Goal: Task Accomplishment & Management: Use online tool/utility

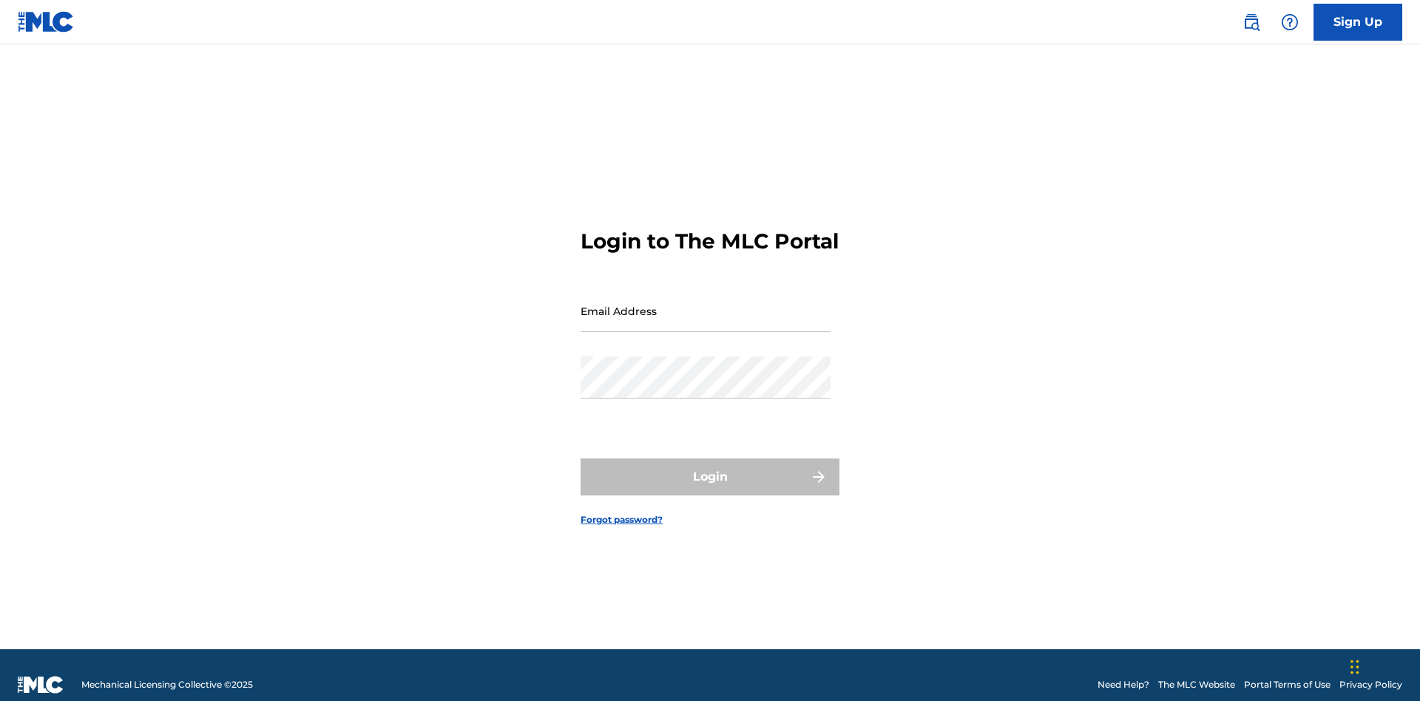
scroll to position [19, 0]
type input "[EMAIL_ADDRESS][DOMAIN_NAME]"
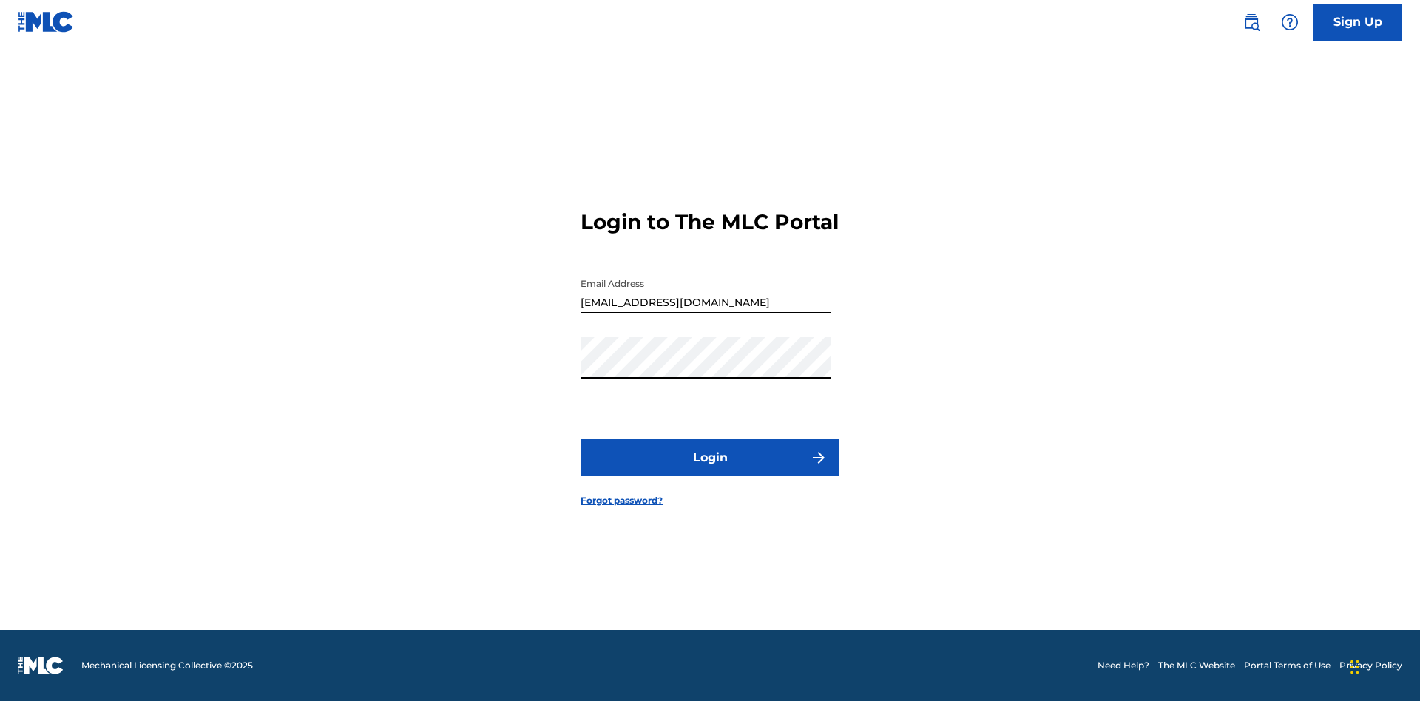
click at [710, 470] on button "Login" at bounding box center [709, 457] width 259 height 37
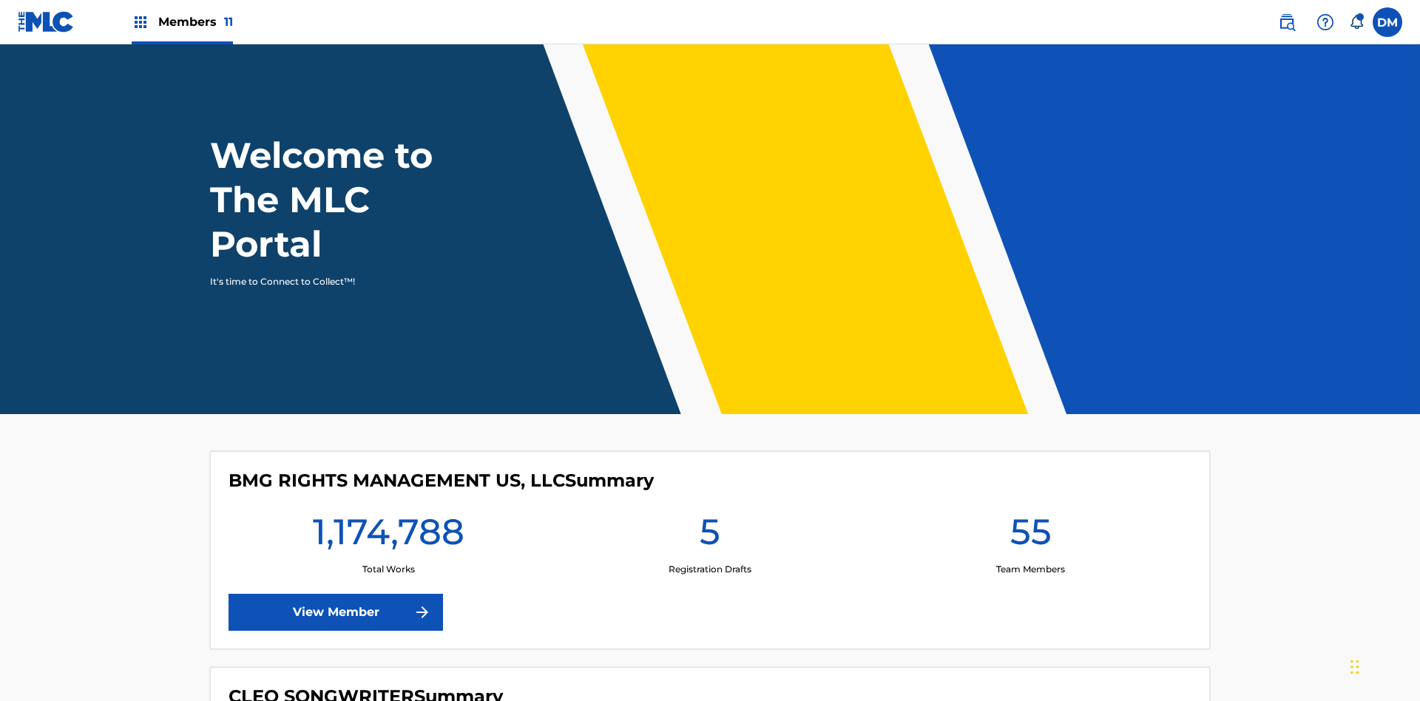
click at [182, 21] on span "Members 11" at bounding box center [195, 21] width 75 height 17
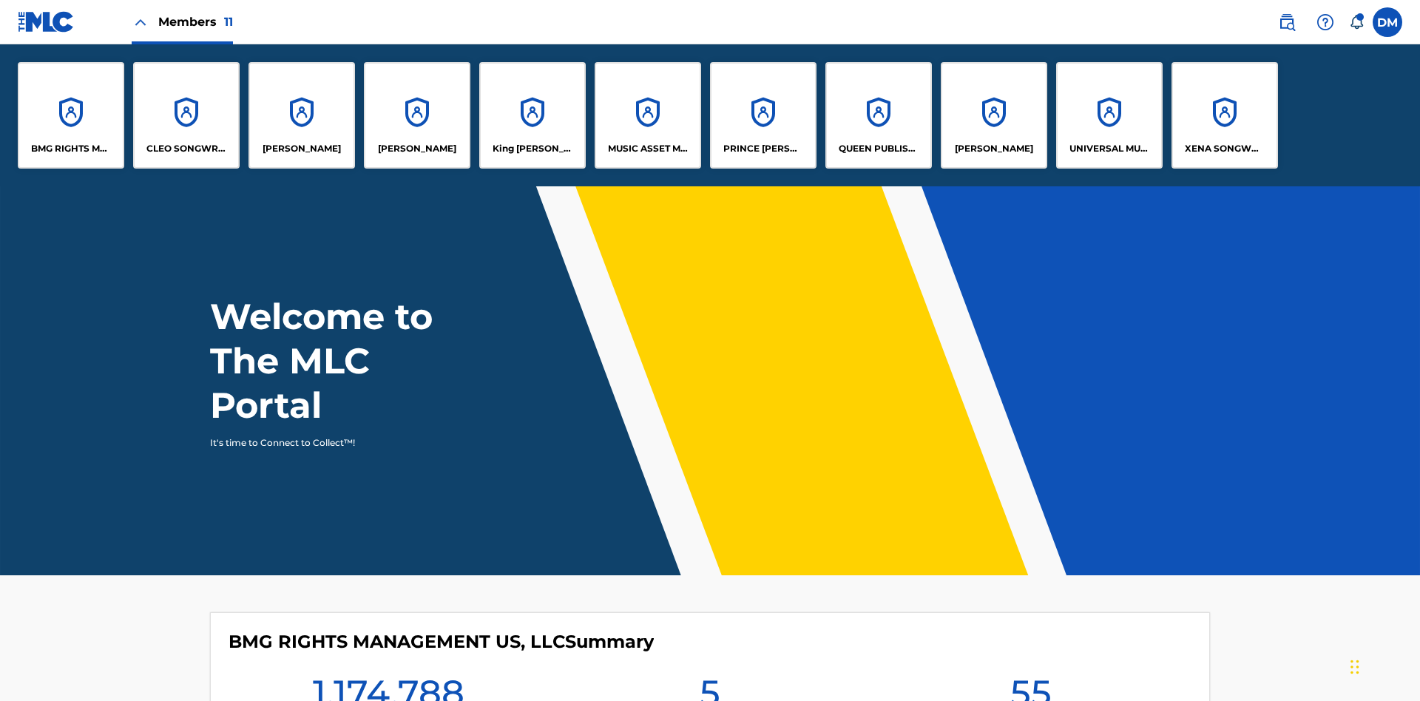
click at [762, 149] on p "PRINCE [PERSON_NAME]" at bounding box center [763, 148] width 81 height 13
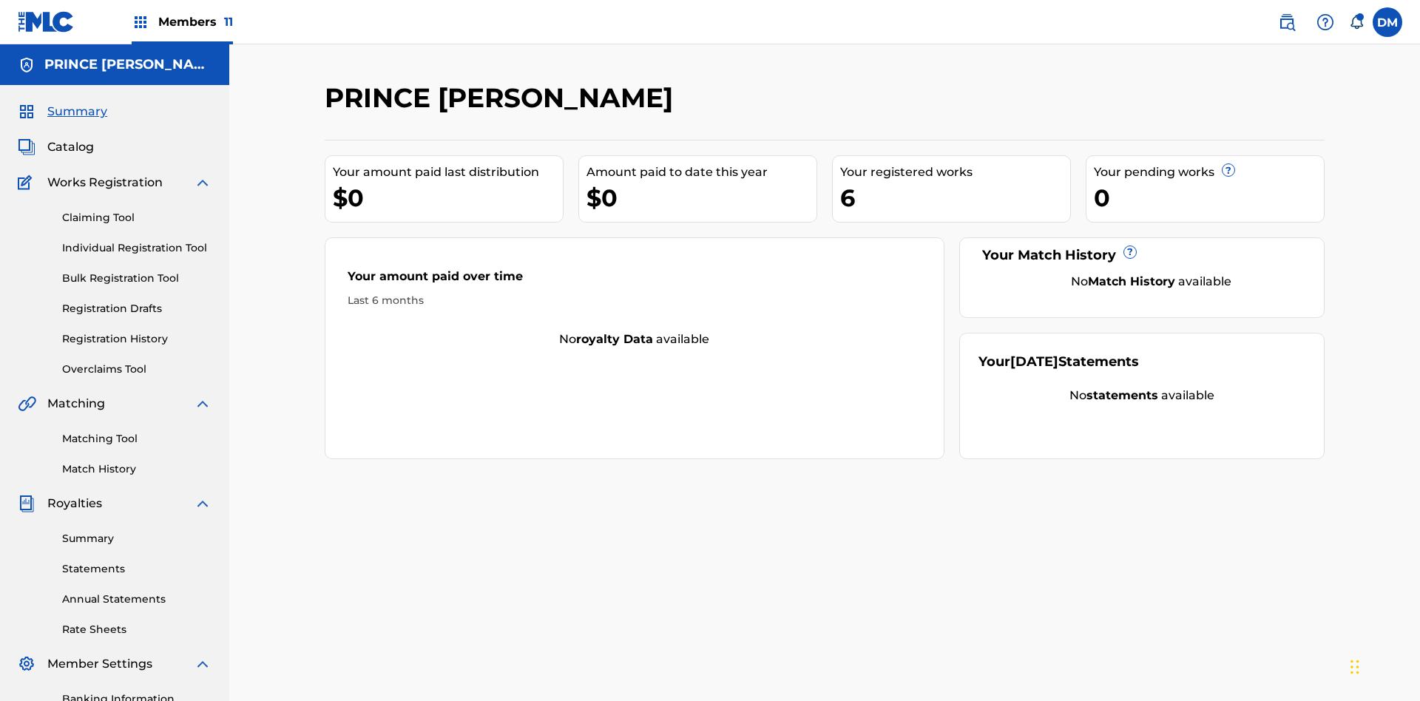
click at [137, 240] on link "Individual Registration Tool" at bounding box center [136, 248] width 149 height 16
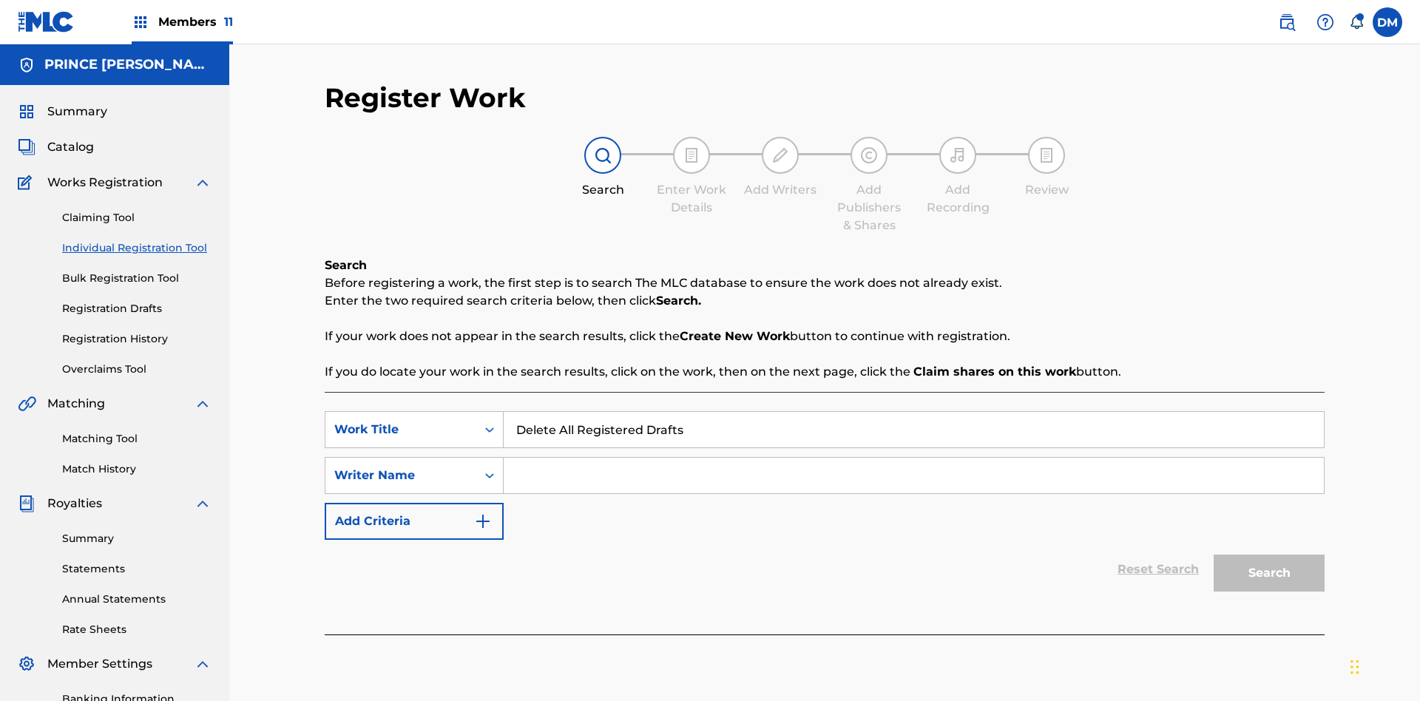
type input "Delete All Registered Drafts"
click at [913, 458] on input "Search Form" at bounding box center [914, 475] width 820 height 35
type input "QWERTYUIOP"
click at [1269, 555] on button "Search" at bounding box center [1268, 573] width 111 height 37
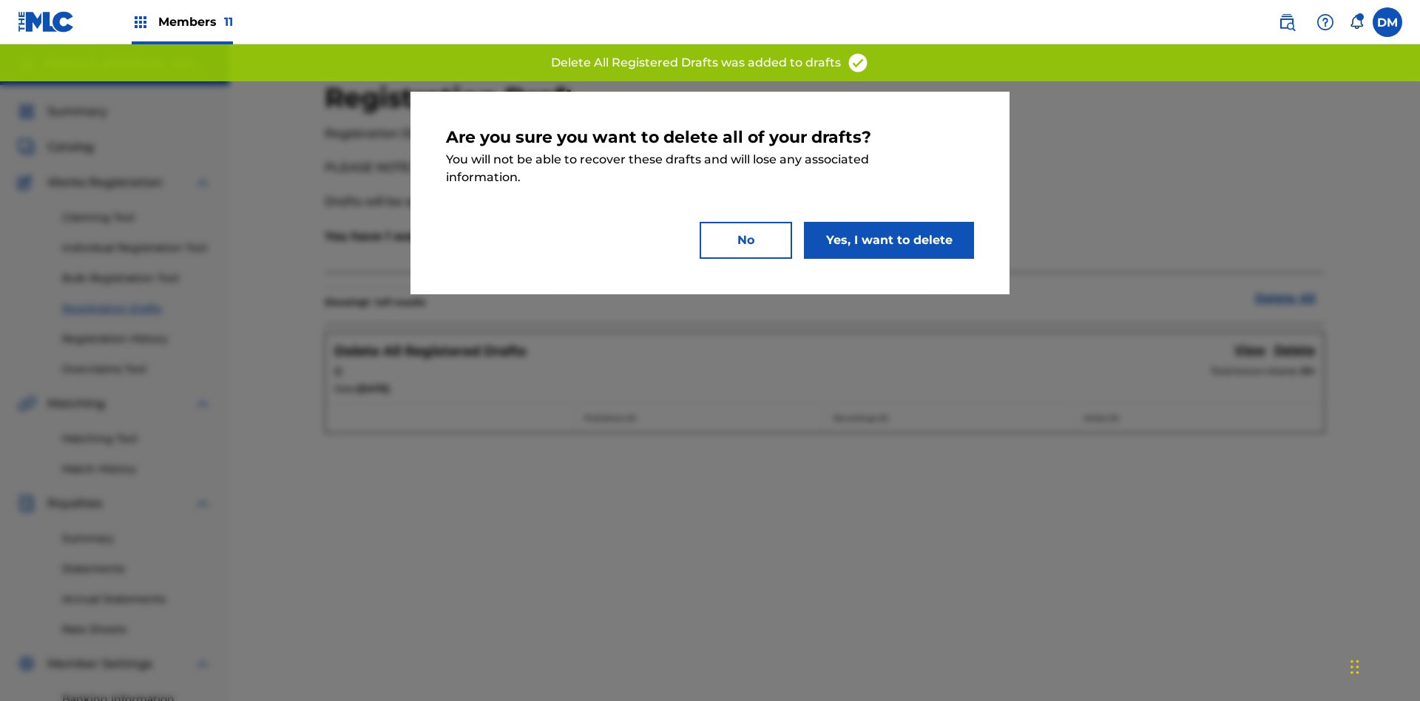
click at [889, 240] on button "Yes, I want to delete" at bounding box center [889, 240] width 170 height 37
